Goal: Task Accomplishment & Management: Manage account settings

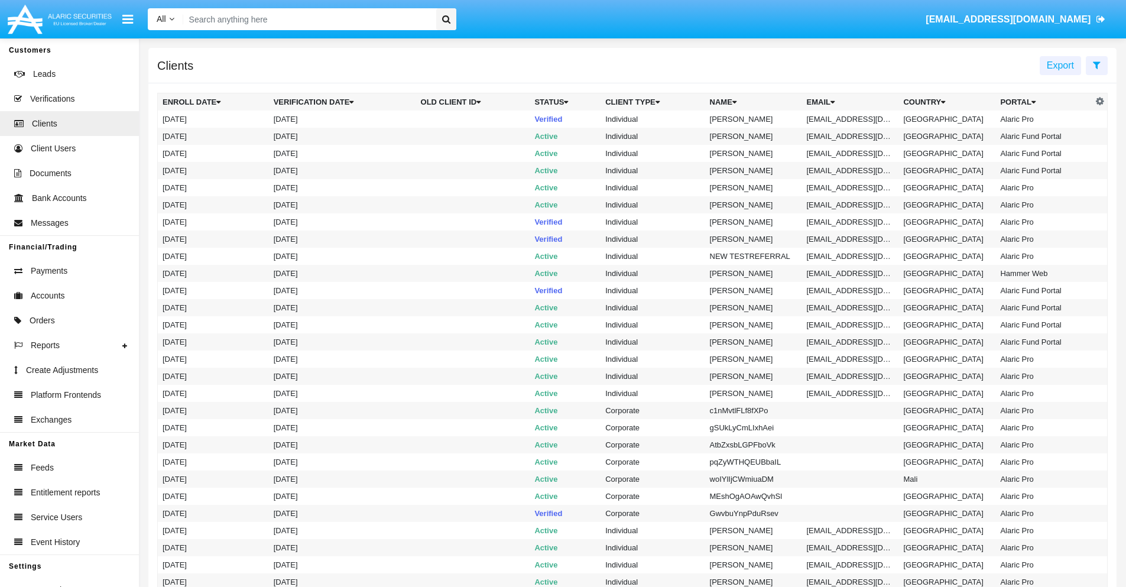
click at [1097, 64] on icon at bounding box center [1097, 64] width 8 height 9
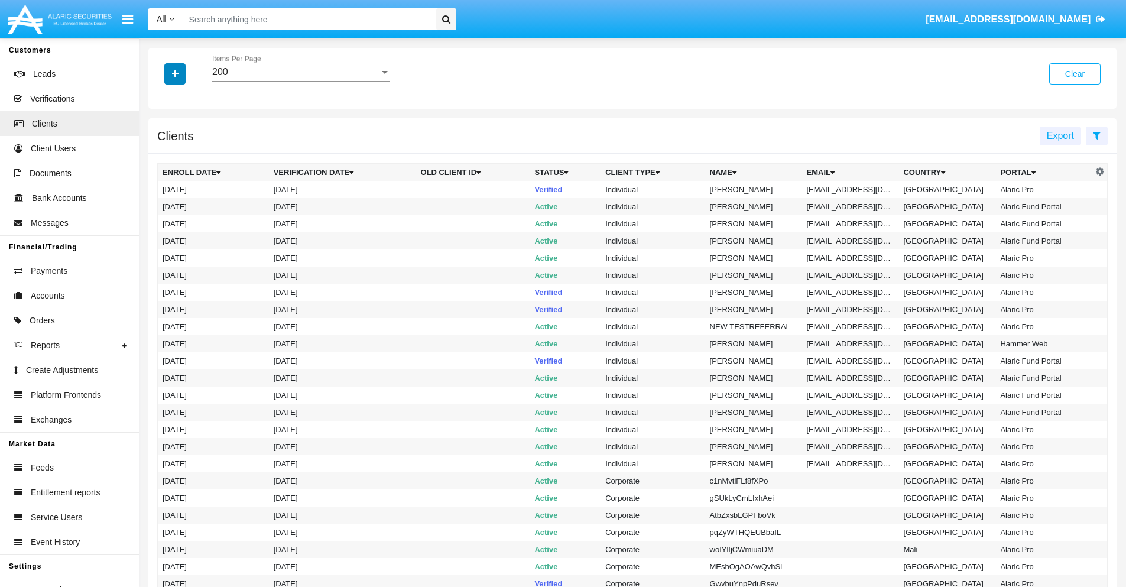
click at [175, 73] on icon "button" at bounding box center [175, 74] width 7 height 8
click at [184, 201] on span "Email" at bounding box center [184, 201] width 24 height 14
click at [163, 206] on input "Email" at bounding box center [162, 206] width 1 height 1
checkbox input "true"
click at [175, 73] on icon "button" at bounding box center [175, 74] width 7 height 8
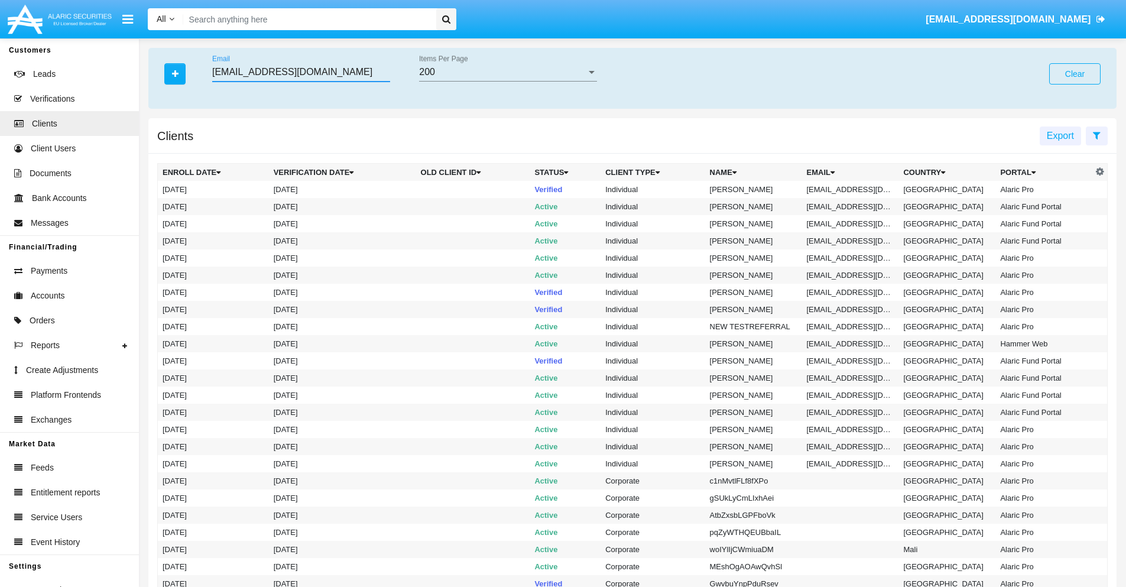
type input "[EMAIL_ADDRESS][DOMAIN_NAME]"
click at [855, 189] on td "[EMAIL_ADDRESS][DOMAIN_NAME]" at bounding box center [850, 189] width 97 height 17
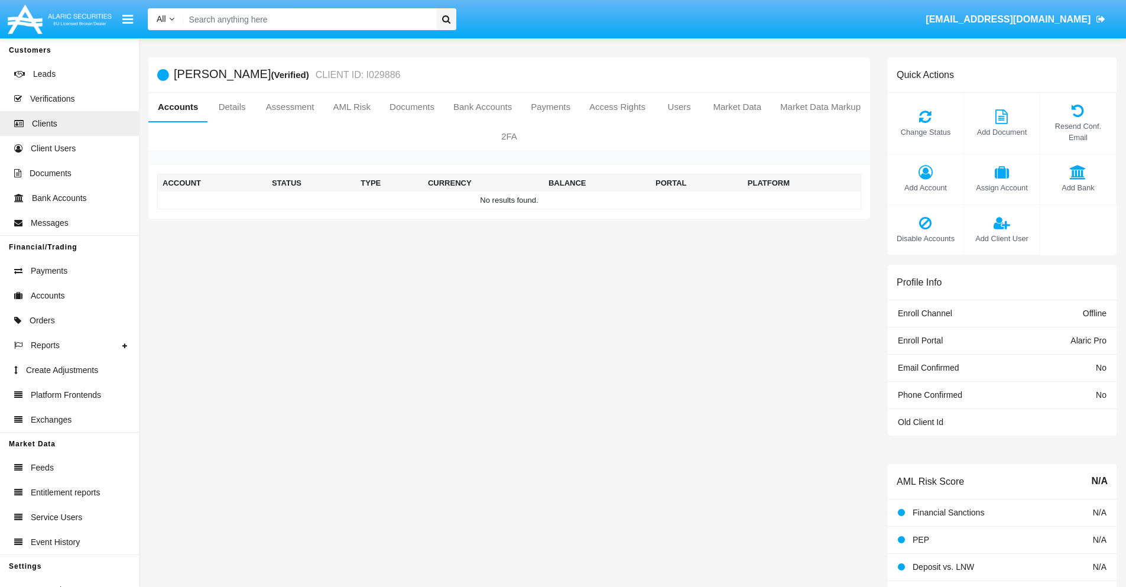
click at [925, 187] on span "Add Account" at bounding box center [926, 187] width 64 height 11
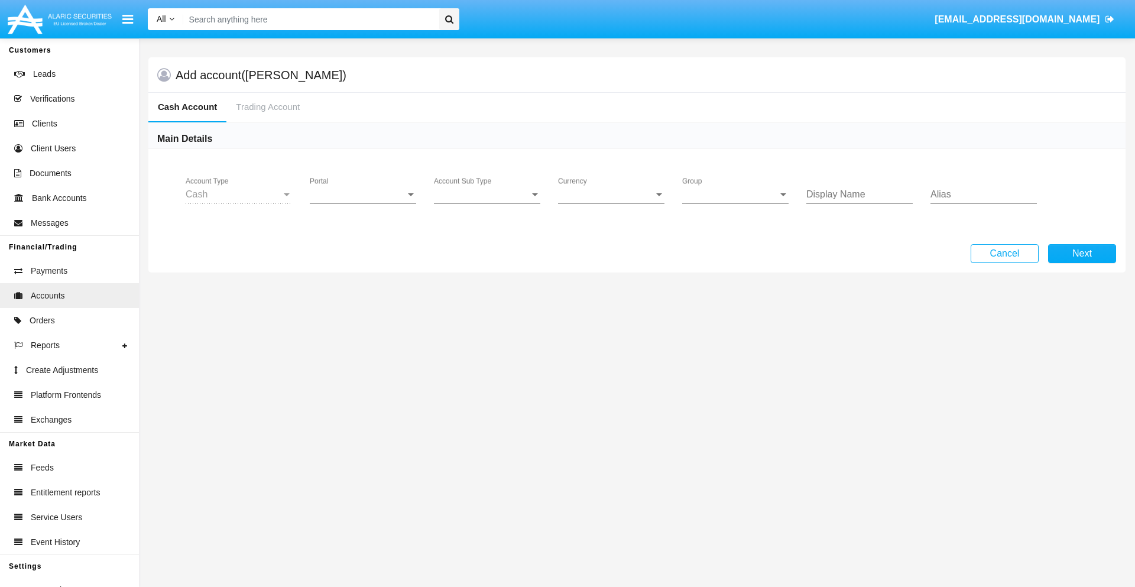
click at [363, 195] on span "Portal" at bounding box center [358, 194] width 96 height 11
click at [364, 203] on span "Alaric Pro" at bounding box center [355, 203] width 90 height 28
click at [487, 195] on span "Account Sub Type" at bounding box center [482, 194] width 96 height 11
click at [487, 203] on span "Trading Cash" at bounding box center [477, 203] width 87 height 28
click at [735, 195] on span "Group" at bounding box center [730, 194] width 96 height 11
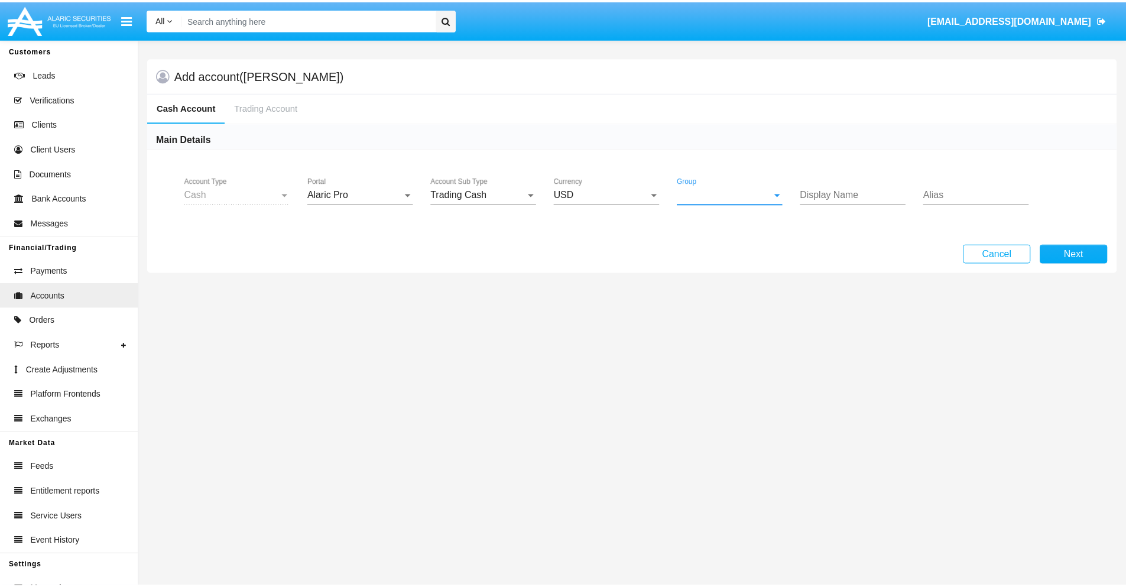
scroll to position [530, 0]
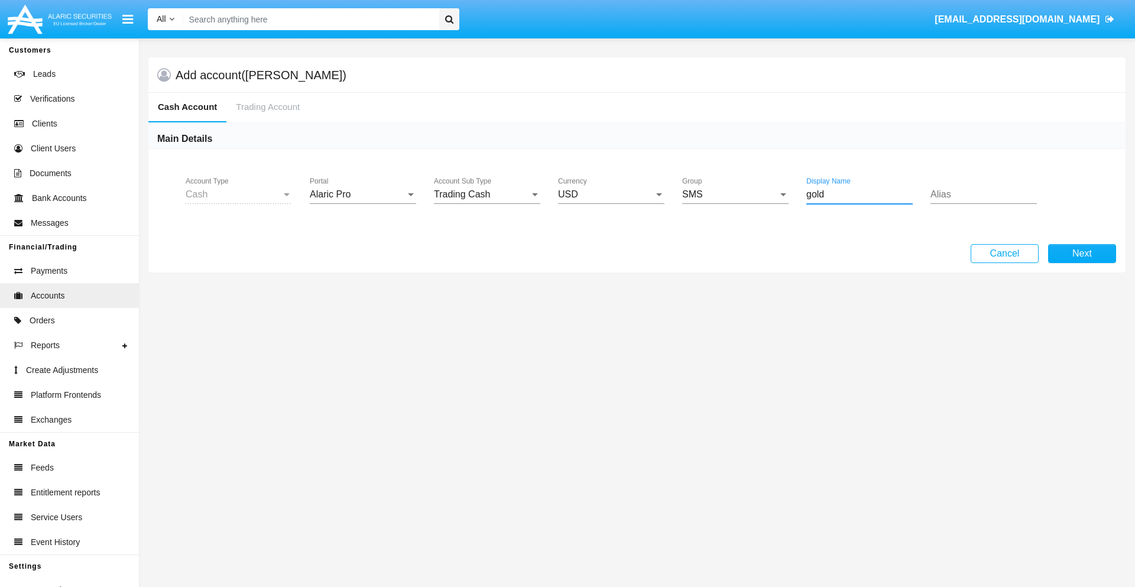
type input "gold"
type input "white"
click at [1082, 254] on button "Next" at bounding box center [1082, 253] width 68 height 19
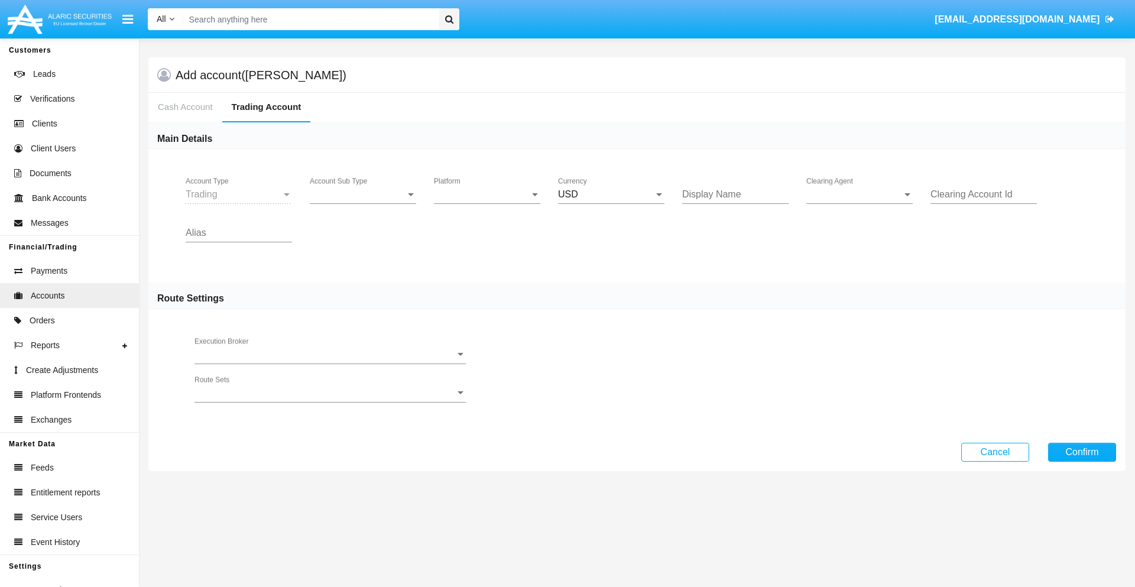
click at [363, 195] on span "Account Sub Type" at bounding box center [358, 194] width 96 height 11
click at [363, 203] on span "Trading" at bounding box center [363, 203] width 106 height 28
click at [487, 195] on span "Platform" at bounding box center [482, 194] width 96 height 11
click at [487, 203] on span "Hammer Lite" at bounding box center [487, 203] width 106 height 28
click at [860, 195] on span "Clearing Agent" at bounding box center [854, 194] width 96 height 11
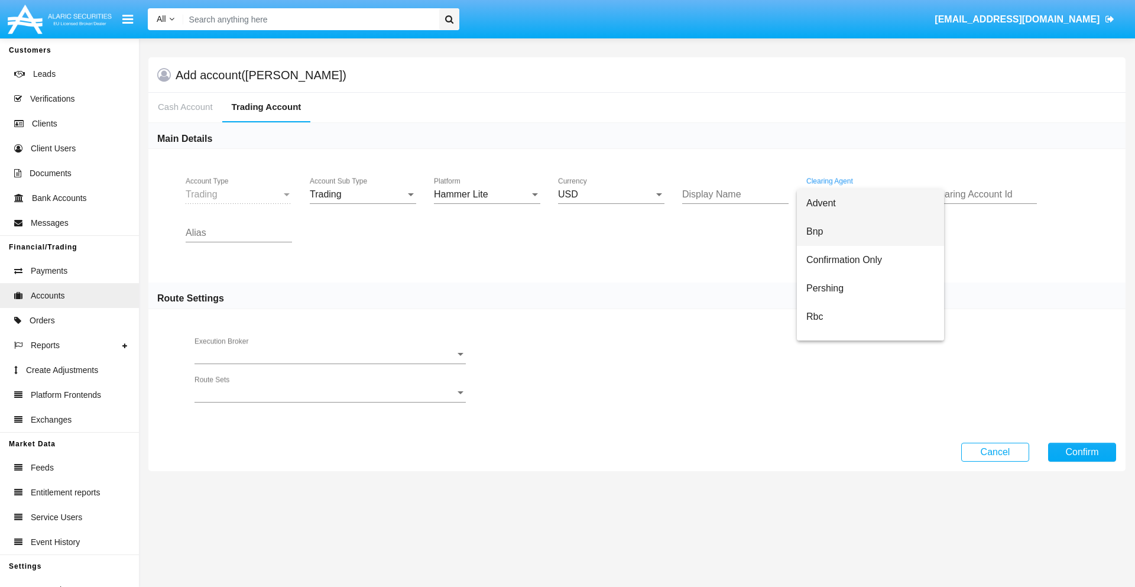
click at [870, 232] on span "Bnp" at bounding box center [870, 232] width 128 height 28
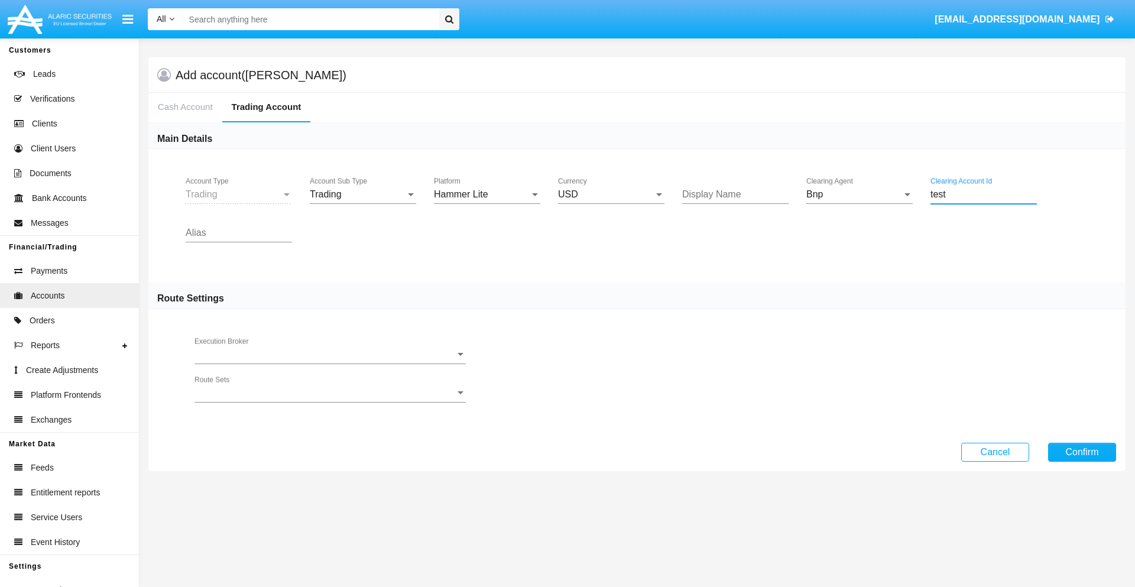
type input "test"
type input "silver"
type input "green"
click at [1082, 452] on button "Confirm" at bounding box center [1082, 452] width 68 height 19
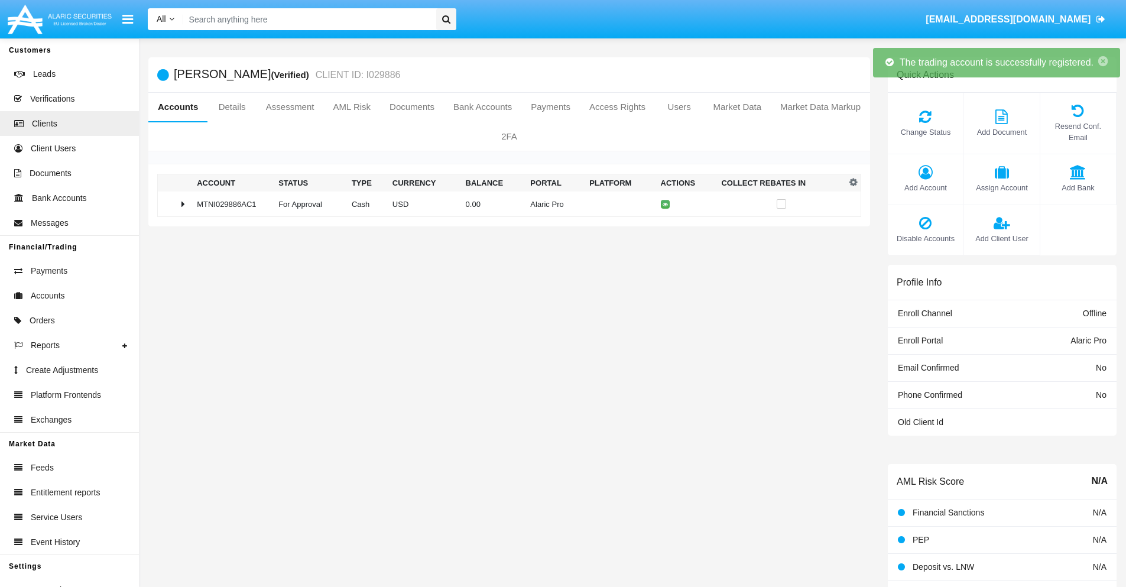
click at [505, 204] on td "0.00" at bounding box center [493, 204] width 65 height 25
click at [665, 204] on icon at bounding box center [667, 204] width 5 height 5
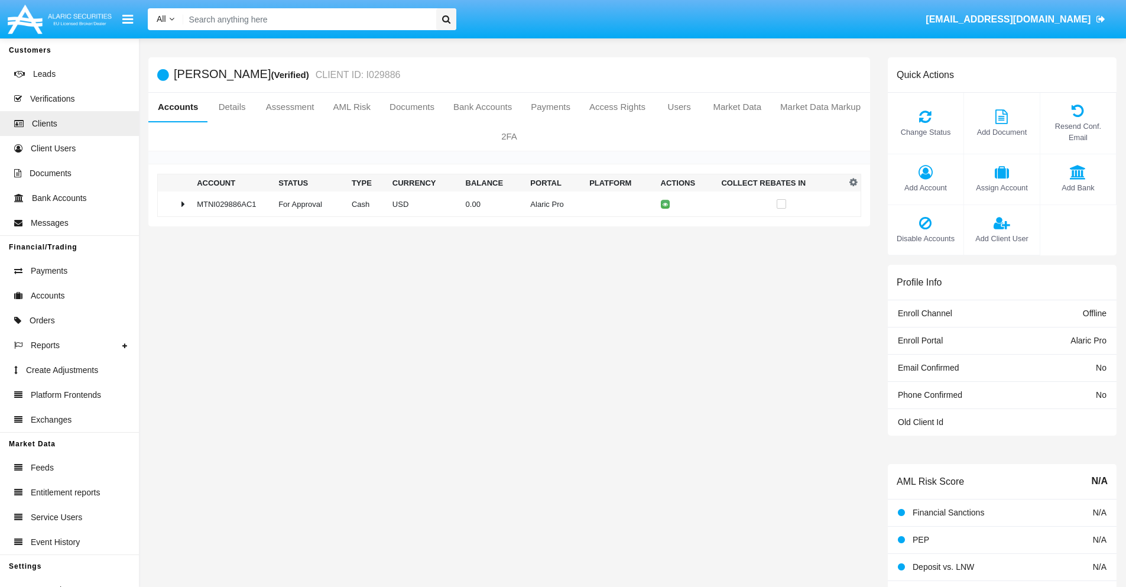
click at [505, 204] on td "0.00" at bounding box center [493, 204] width 65 height 25
click at [665, 229] on icon at bounding box center [667, 228] width 5 height 5
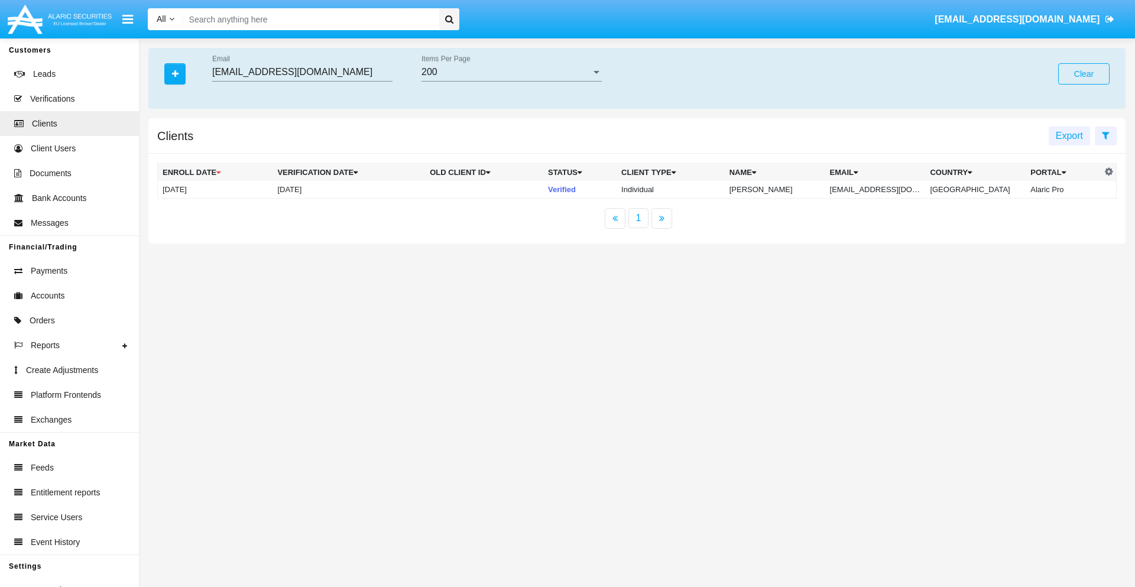
click at [1084, 74] on button "Clear" at bounding box center [1083, 73] width 51 height 21
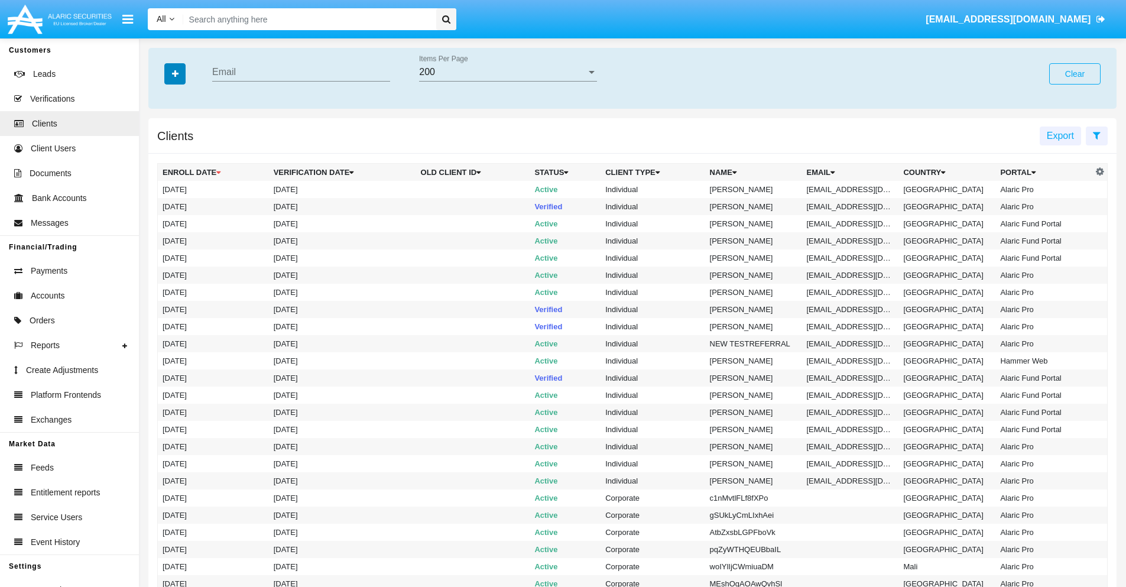
click at [175, 73] on icon "button" at bounding box center [175, 74] width 7 height 8
type input "[EMAIL_ADDRESS][DOMAIN_NAME]"
click at [855, 189] on td "[EMAIL_ADDRESS][DOMAIN_NAME]" at bounding box center [850, 189] width 97 height 17
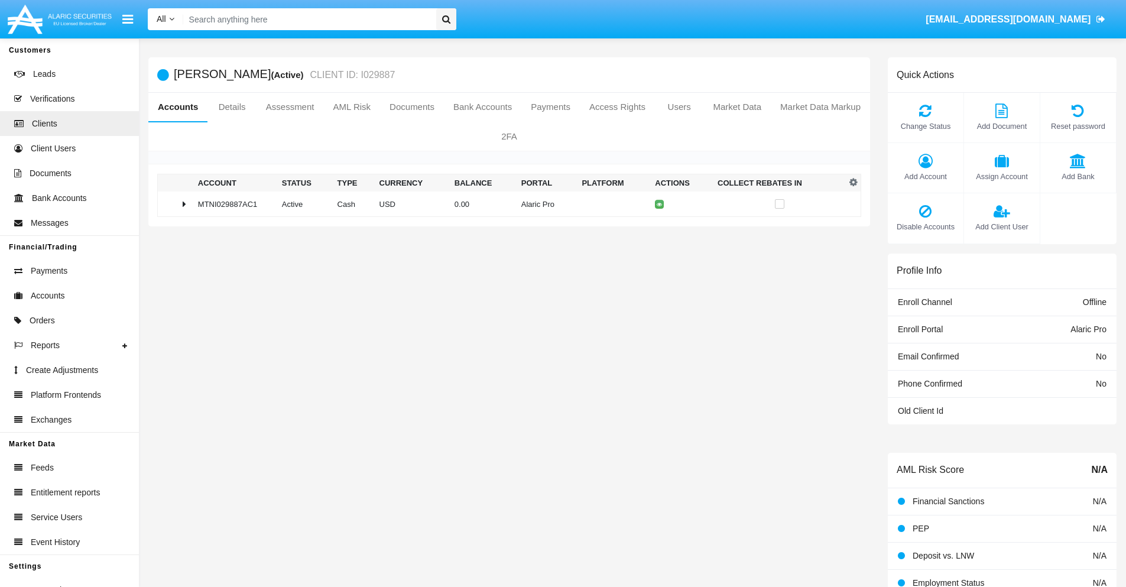
click at [925, 176] on span "Add Account" at bounding box center [926, 176] width 64 height 11
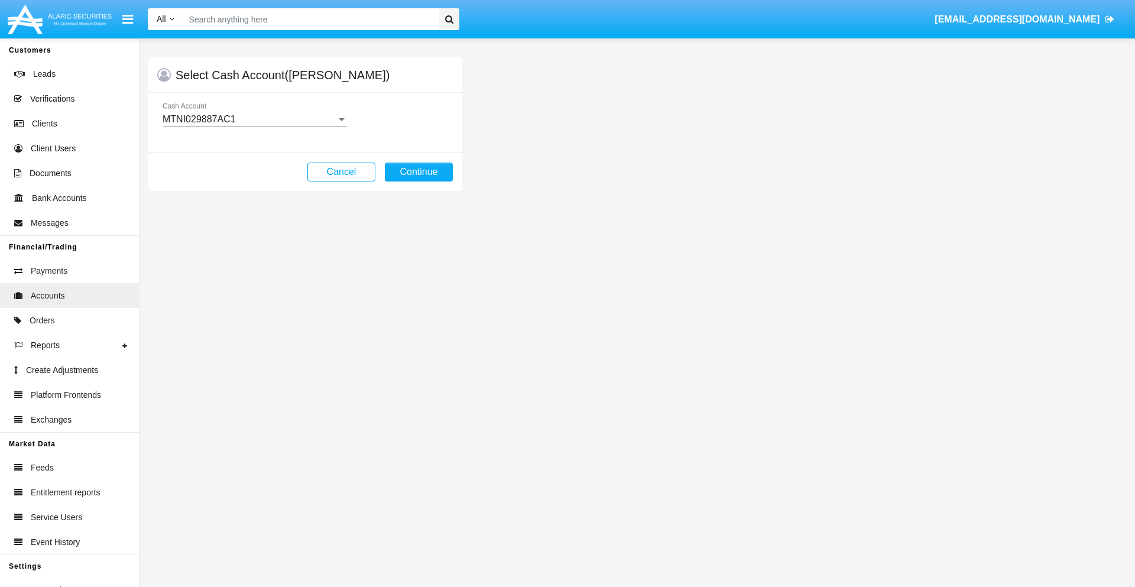
click at [254, 119] on div "MTNI029887AC1" at bounding box center [250, 119] width 174 height 11
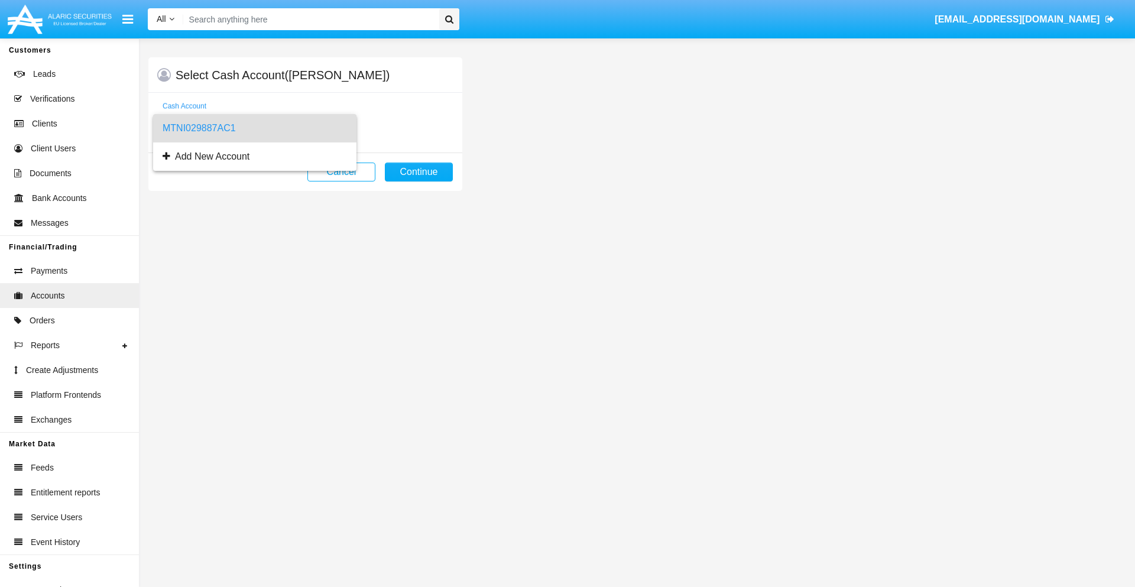
click at [254, 128] on span "MTNI029887AC1" at bounding box center [255, 128] width 184 height 28
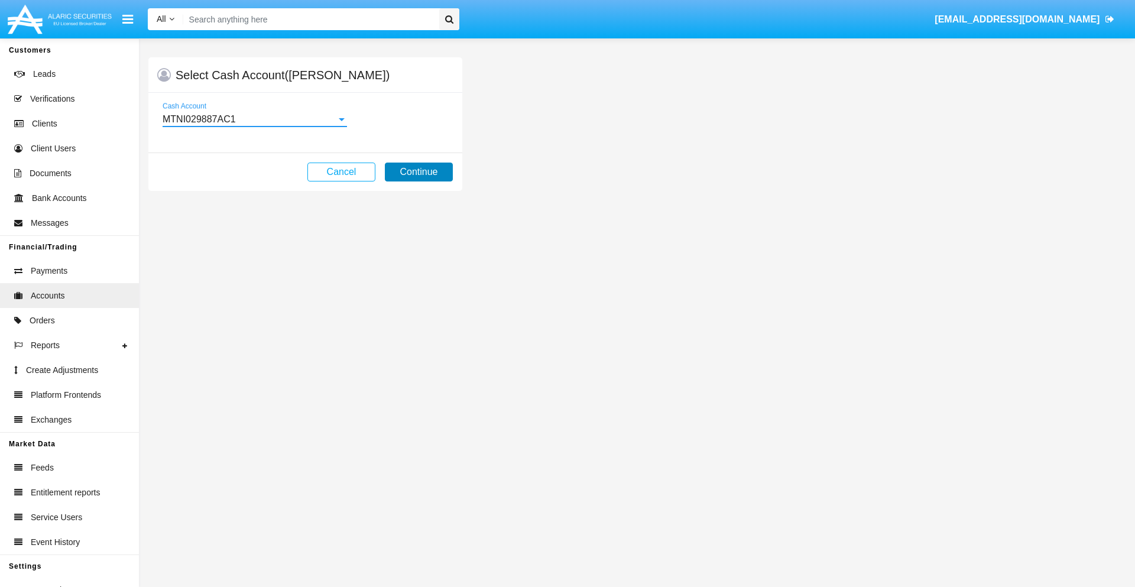
click at [419, 172] on button "Continue" at bounding box center [419, 172] width 68 height 19
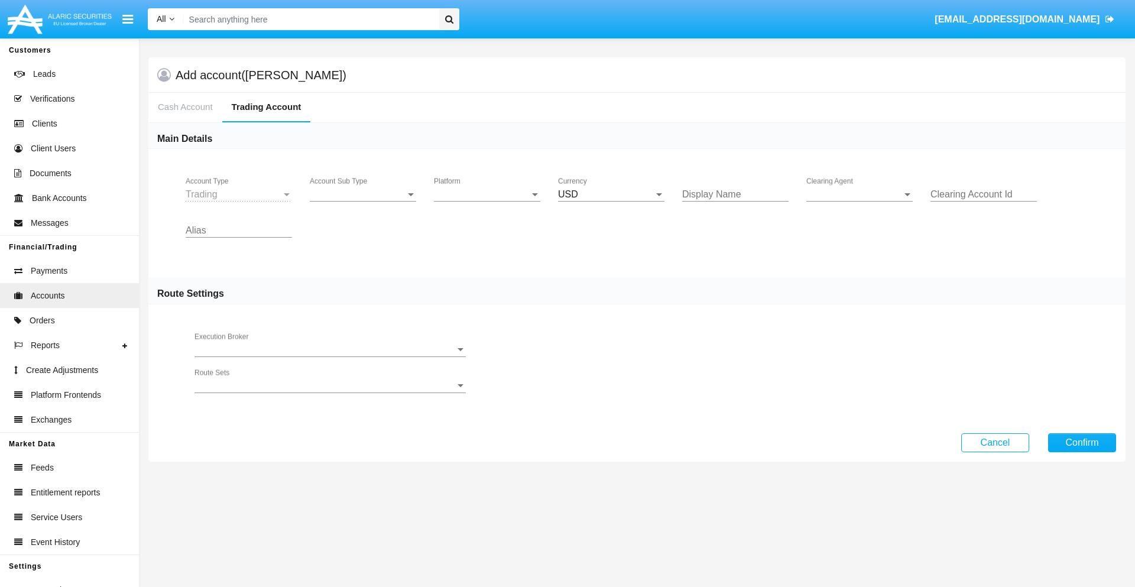
click at [363, 195] on span "Account Sub Type" at bounding box center [358, 194] width 96 height 11
click at [363, 203] on span "Trading" at bounding box center [363, 203] width 106 height 28
click at [487, 195] on span "Platform" at bounding box center [482, 194] width 96 height 11
click at [487, 203] on span "Hammer Lite" at bounding box center [487, 203] width 106 height 28
click at [860, 195] on span "Clearing Agent" at bounding box center [854, 194] width 96 height 11
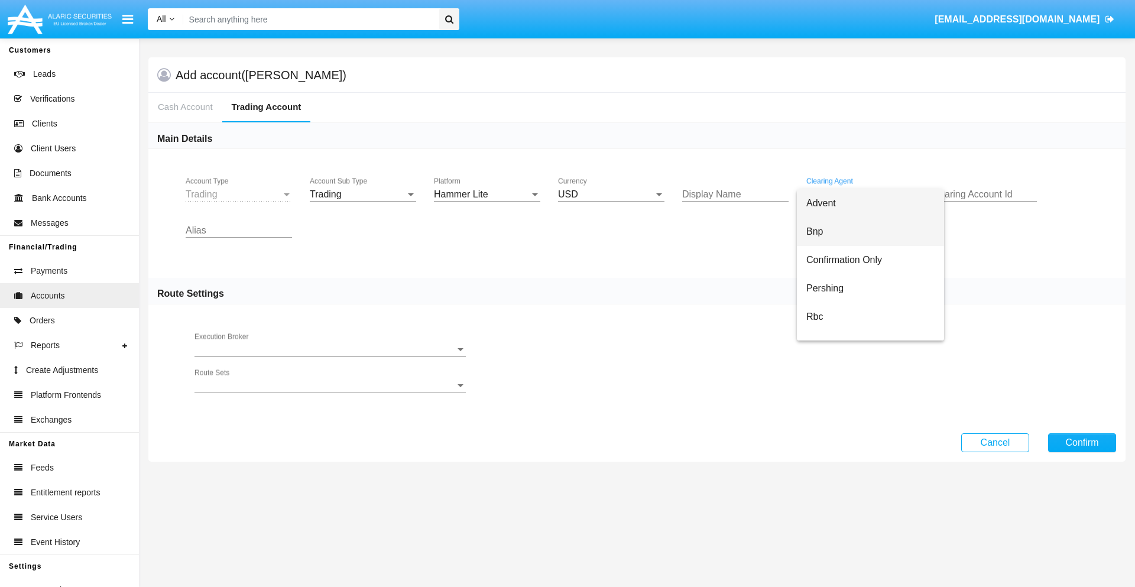
click at [870, 232] on span "Bnp" at bounding box center [870, 232] width 128 height 28
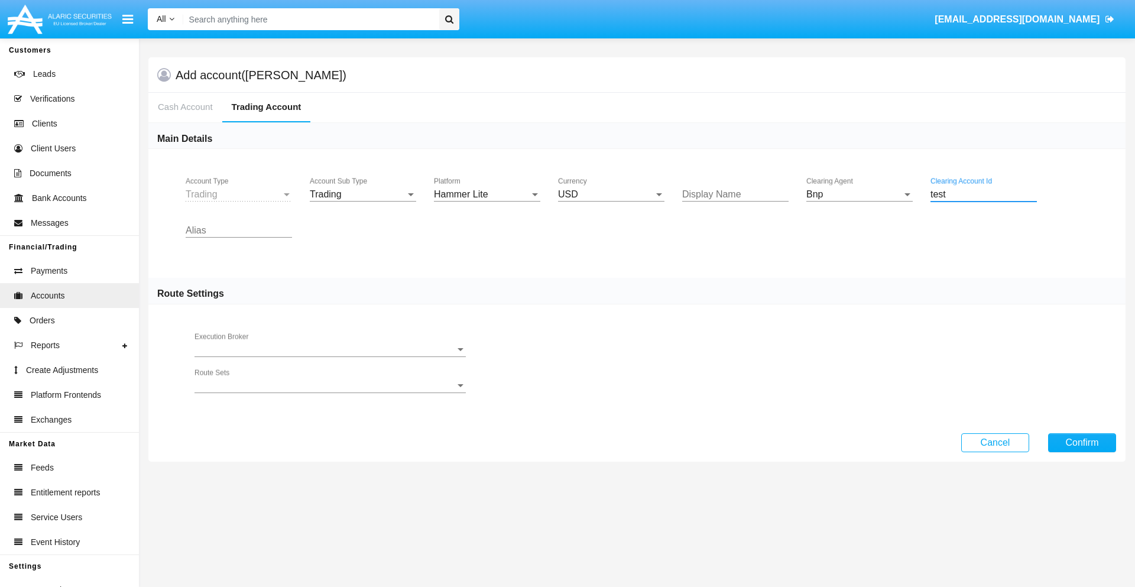
type input "test"
type input "white"
type input "indigo"
click at [1082, 442] on button "Confirm" at bounding box center [1082, 442] width 68 height 19
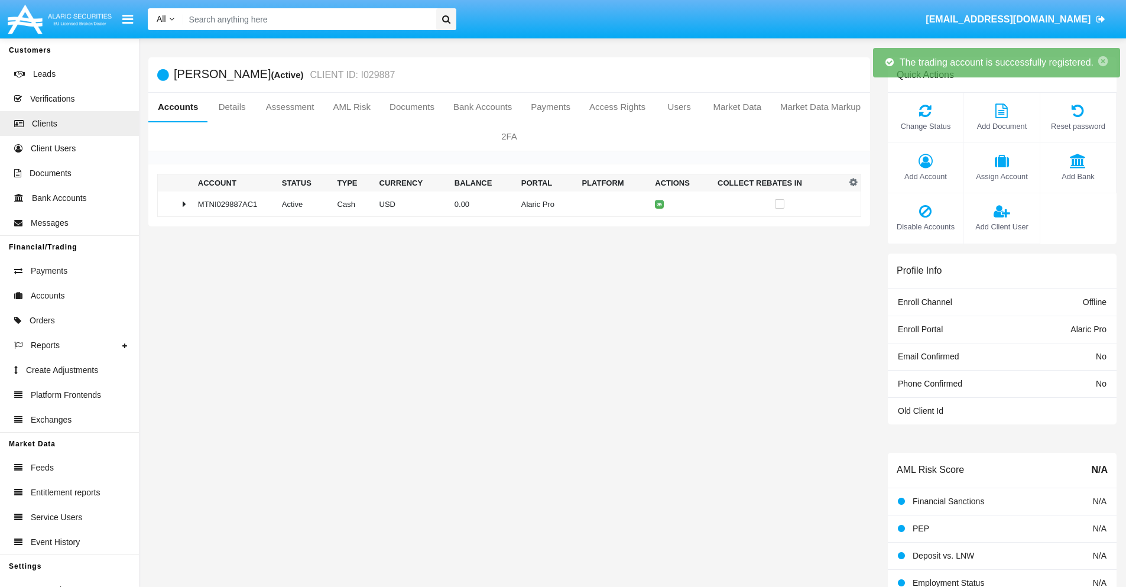
click at [505, 204] on td "0.00" at bounding box center [483, 204] width 67 height 25
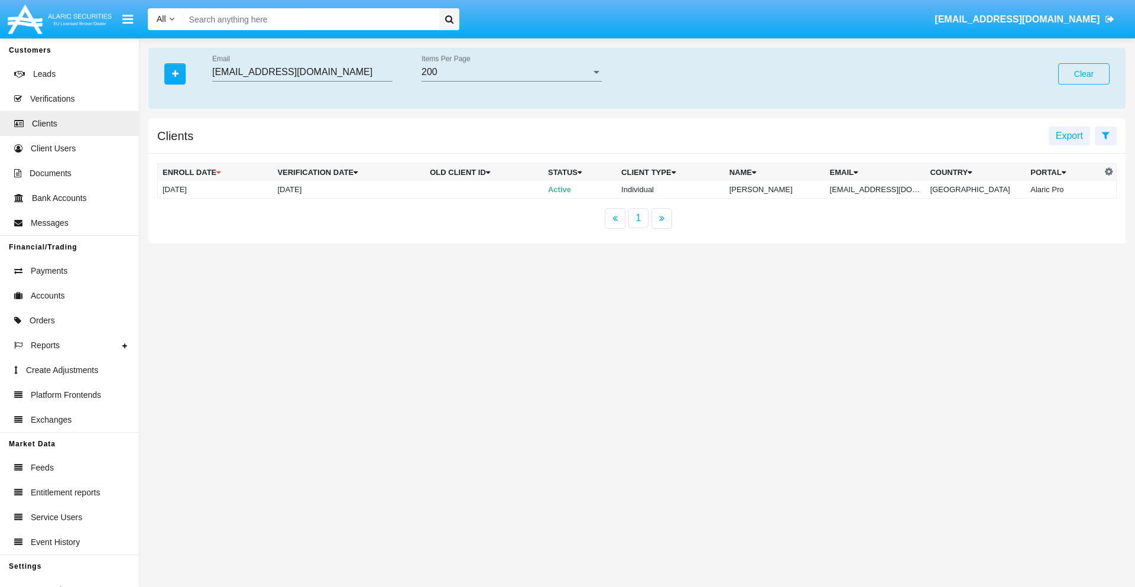
click at [1084, 74] on button "Clear" at bounding box center [1083, 73] width 51 height 21
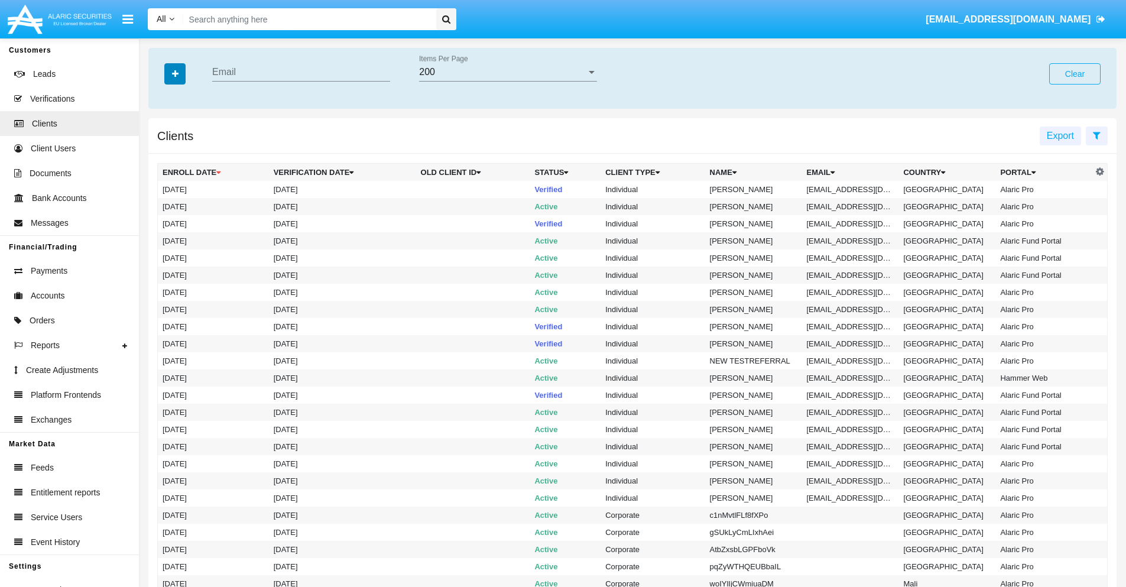
click at [175, 73] on icon "button" at bounding box center [175, 74] width 7 height 8
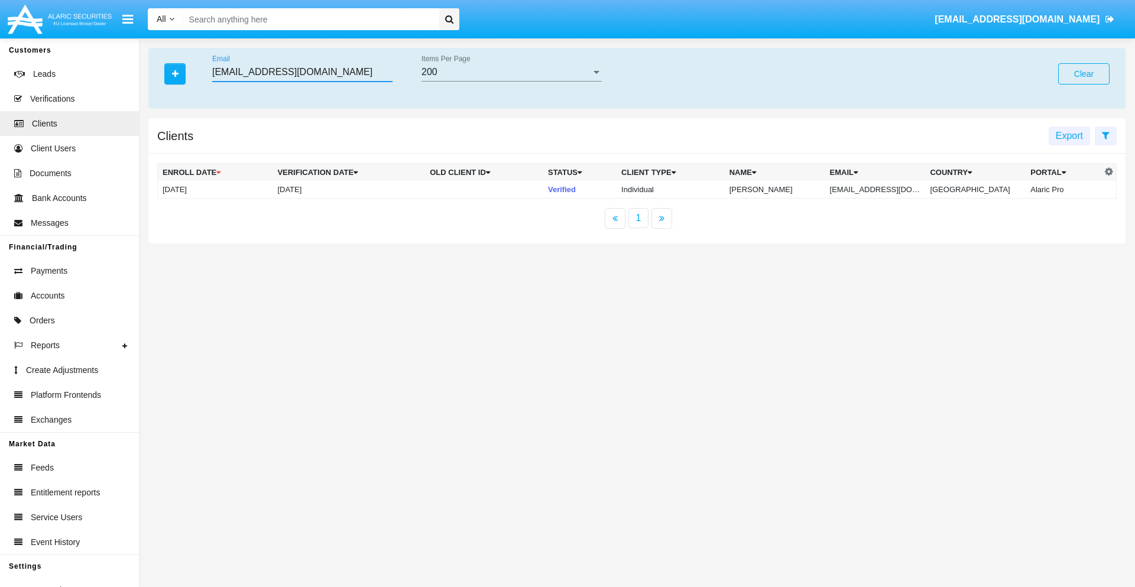
type input "phzp_ju289@2piss71i.sg"
click at [881, 189] on td "phzp_ju289@2piss71i.sg" at bounding box center [875, 190] width 101 height 18
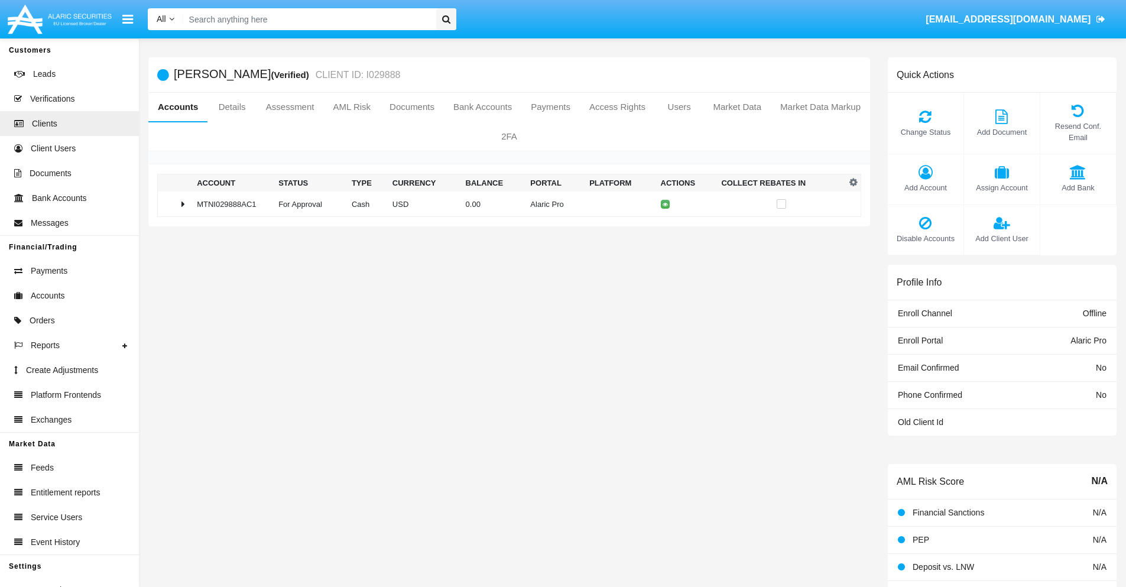
click at [925, 132] on span "Change Status" at bounding box center [926, 132] width 64 height 11
